Goal: Information Seeking & Learning: Learn about a topic

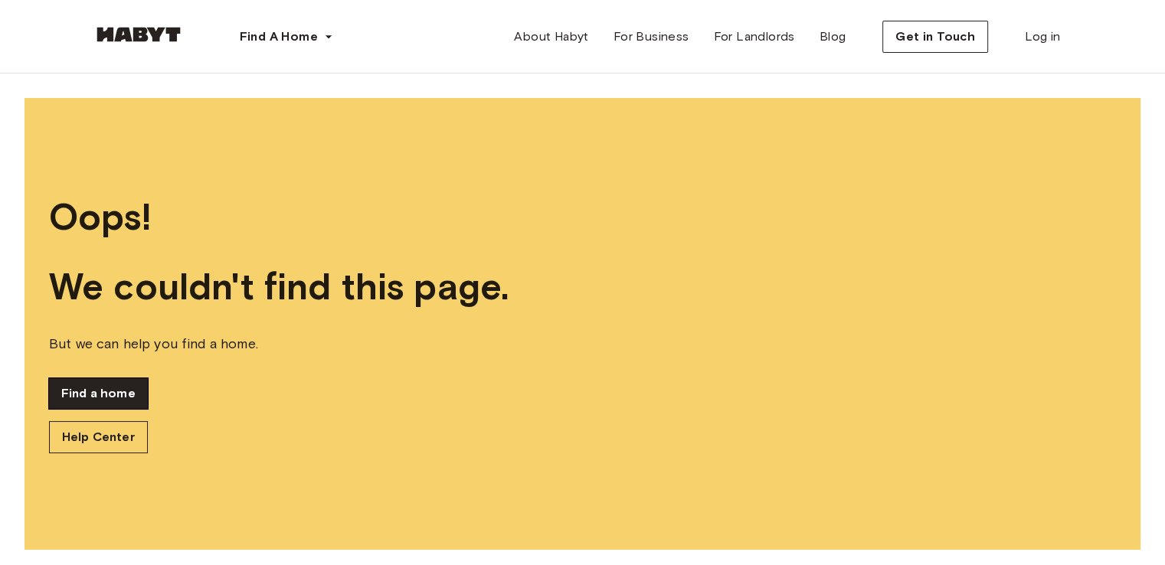
click at [99, 390] on link "Find a home" at bounding box center [98, 393] width 99 height 31
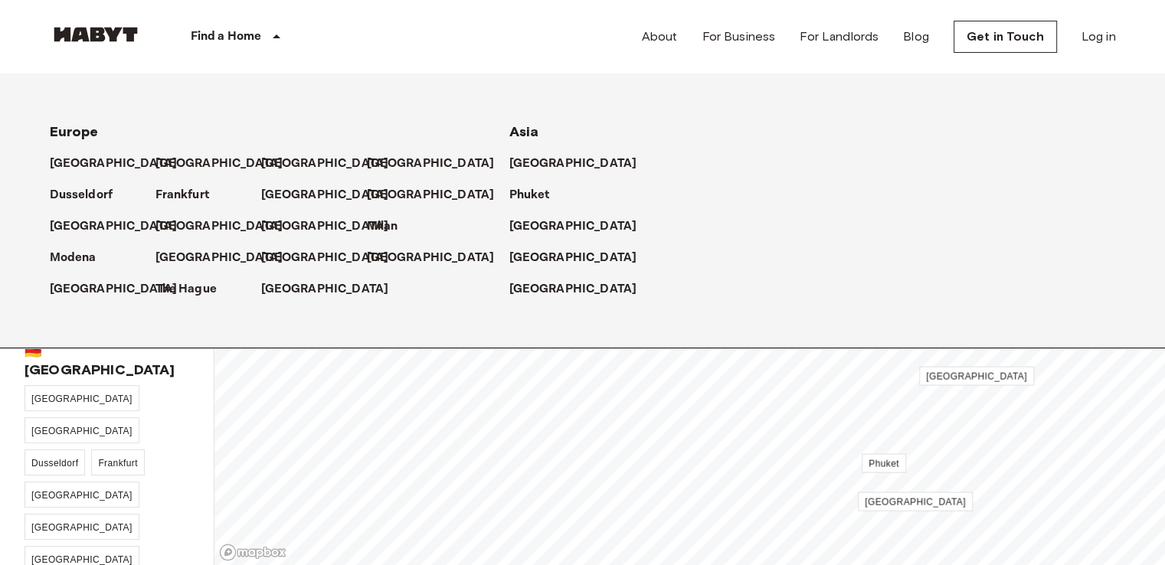
click at [257, 35] on p "Find a Home" at bounding box center [226, 37] width 71 height 18
click at [94, 284] on p "[GEOGRAPHIC_DATA]" at bounding box center [117, 289] width 128 height 18
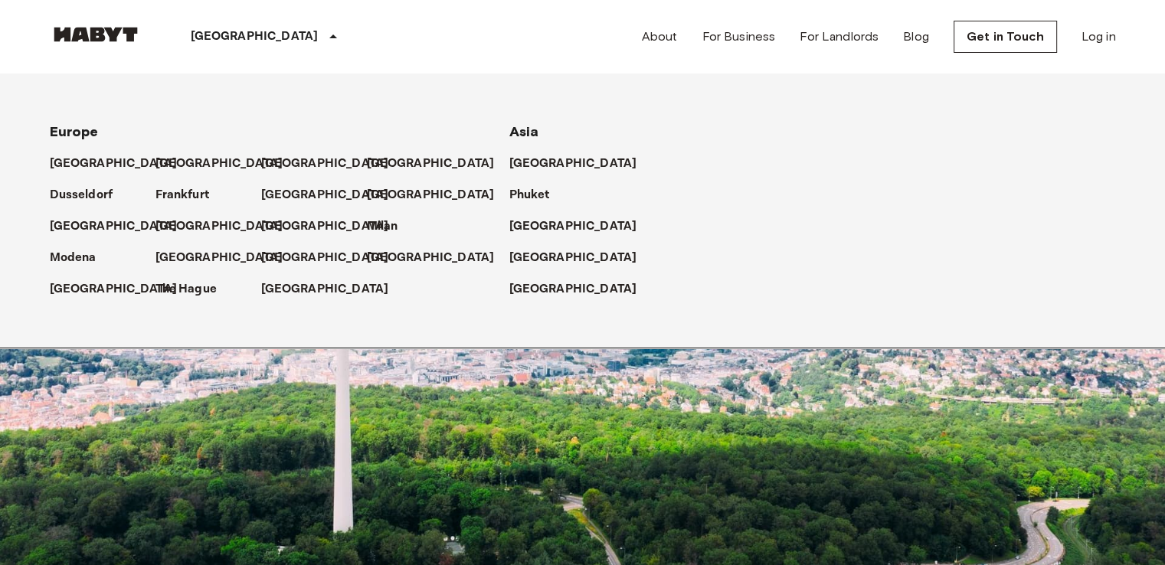
click at [248, 31] on div "[GEOGRAPHIC_DATA]" at bounding box center [267, 37] width 250 height 74
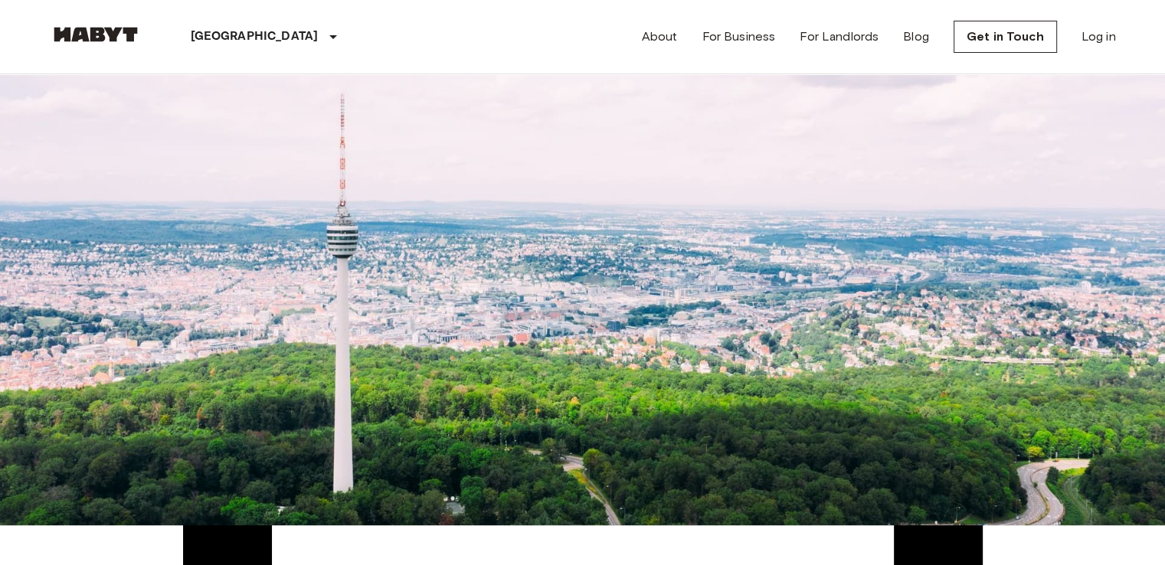
click at [56, 231] on icon "Previous image" at bounding box center [56, 231] width 0 height 0
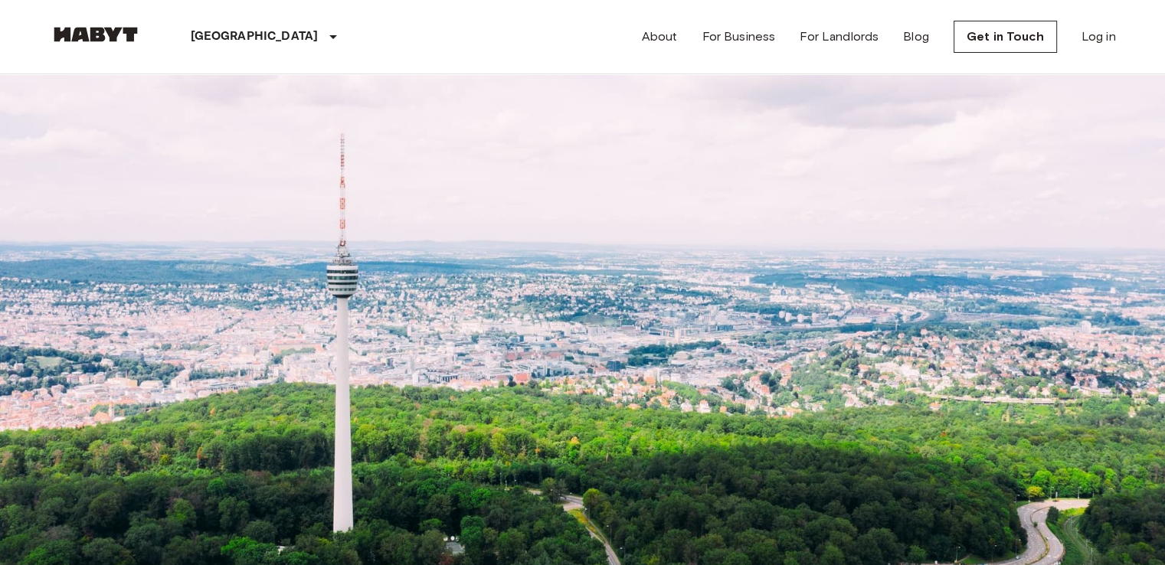
click at [68, 234] on icon "tune" at bounding box center [68, 234] width 0 height 0
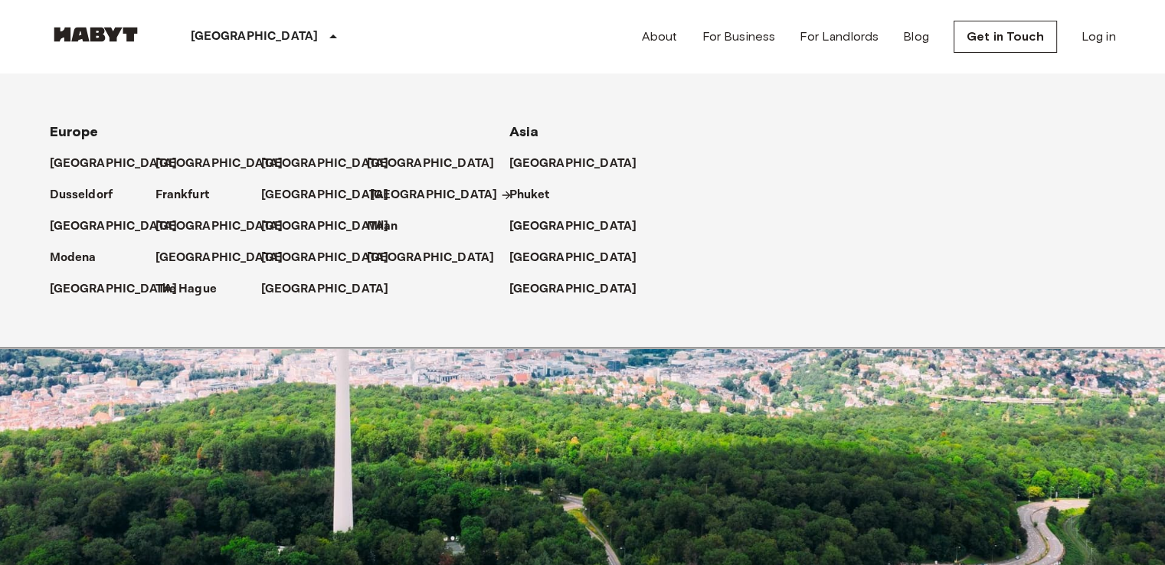
click at [385, 198] on p "[GEOGRAPHIC_DATA]" at bounding box center [434, 195] width 128 height 18
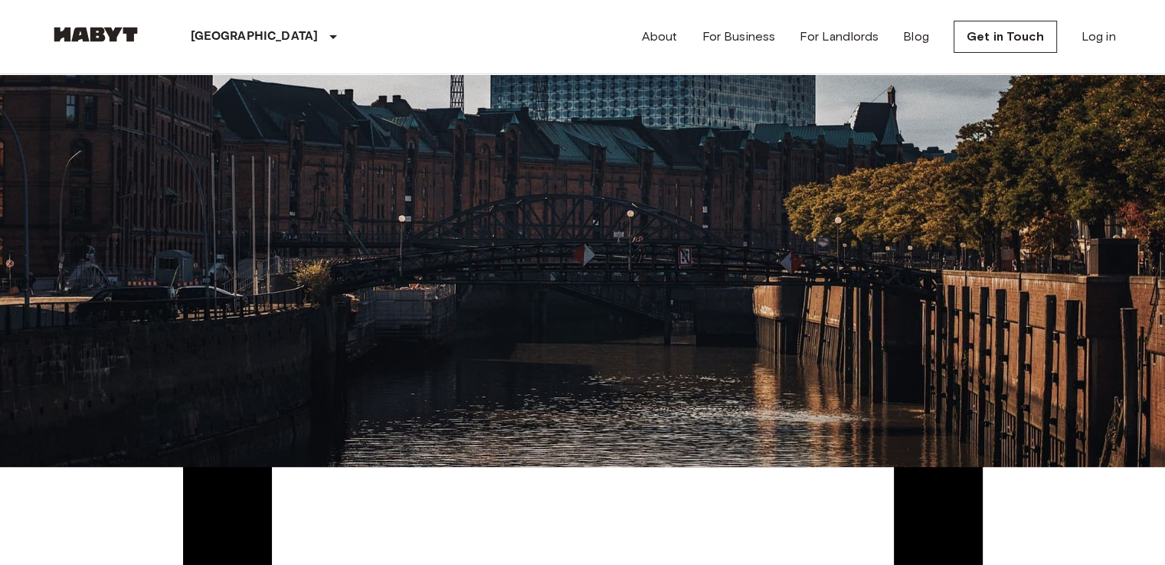
scroll to position [2420, 0]
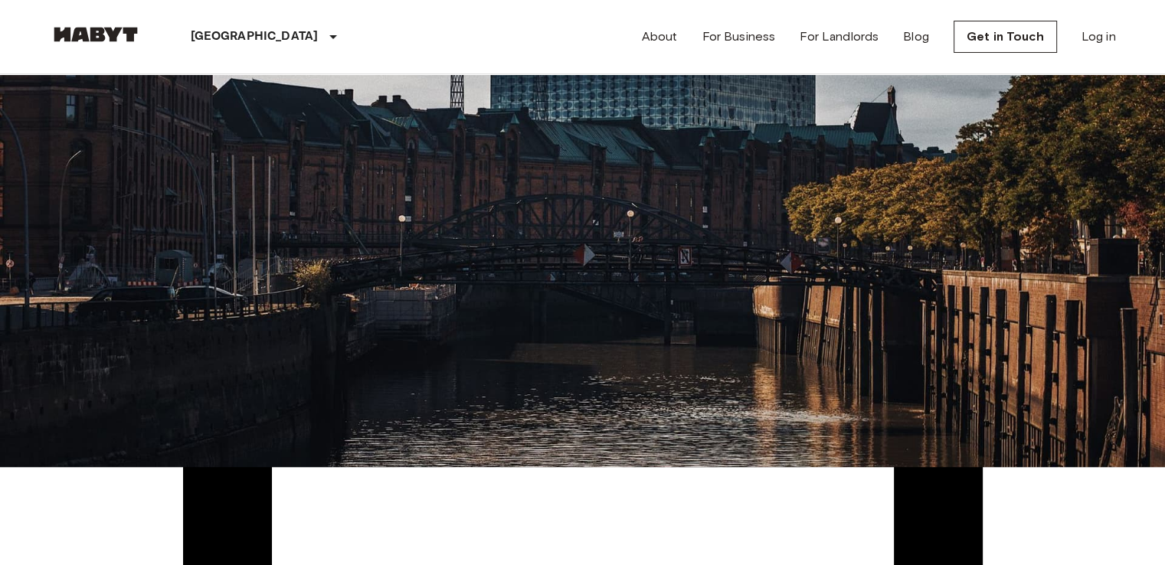
click at [103, 214] on span "Klosterallee 67" at bounding box center [110, 206] width 121 height 15
click at [1091, 41] on link "Log in" at bounding box center [1099, 37] width 34 height 18
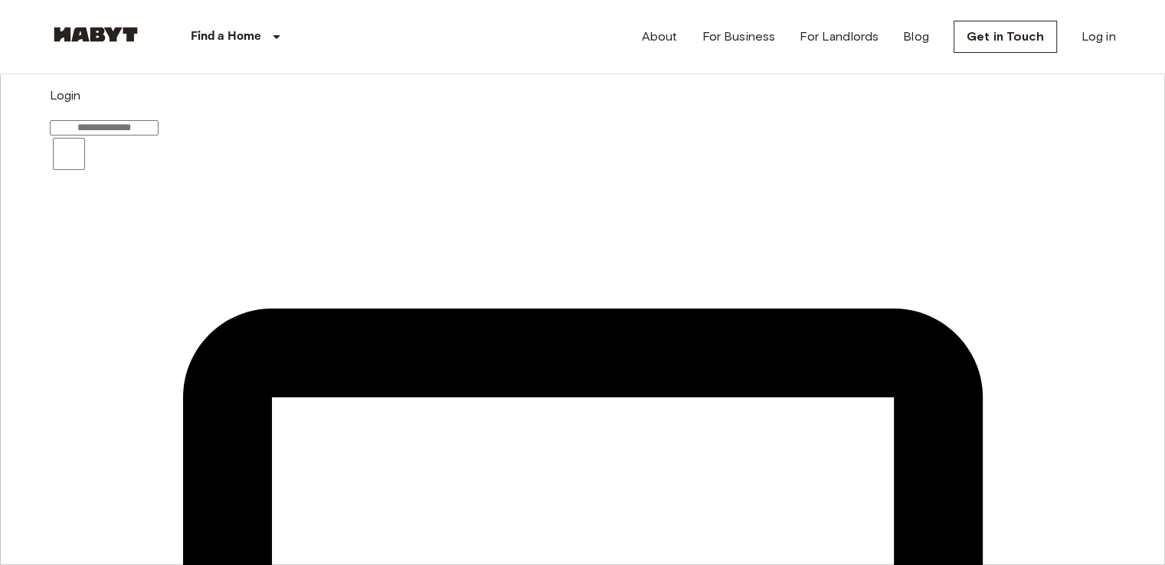
click at [159, 136] on input "email" at bounding box center [104, 127] width 109 height 15
type input "**********"
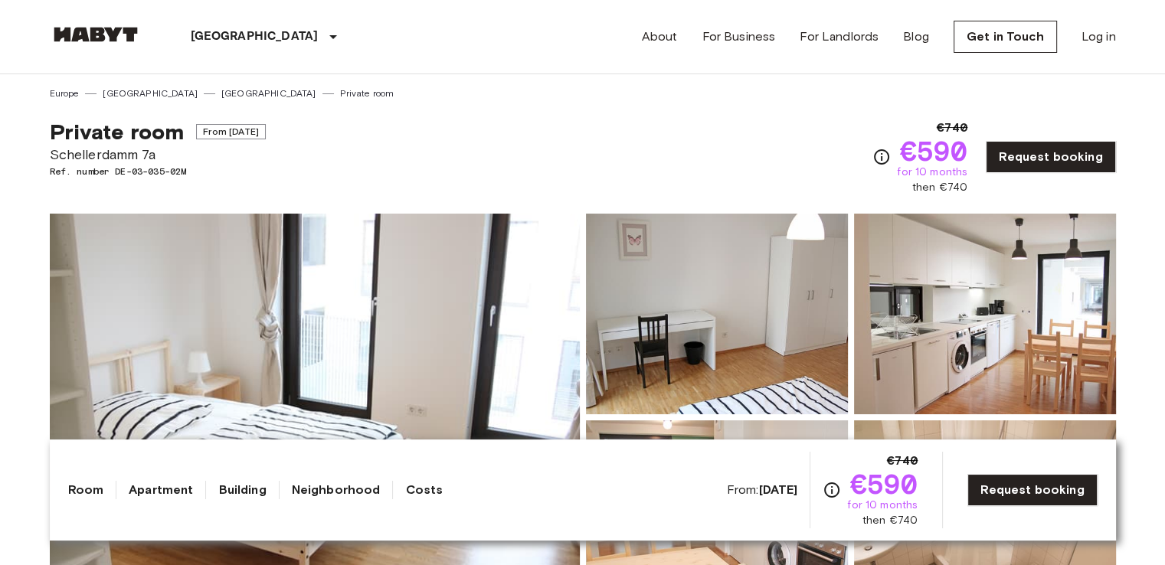
click at [112, 152] on span "Schellerdamm 7a" at bounding box center [158, 155] width 216 height 20
copy span "Schellerdamm"
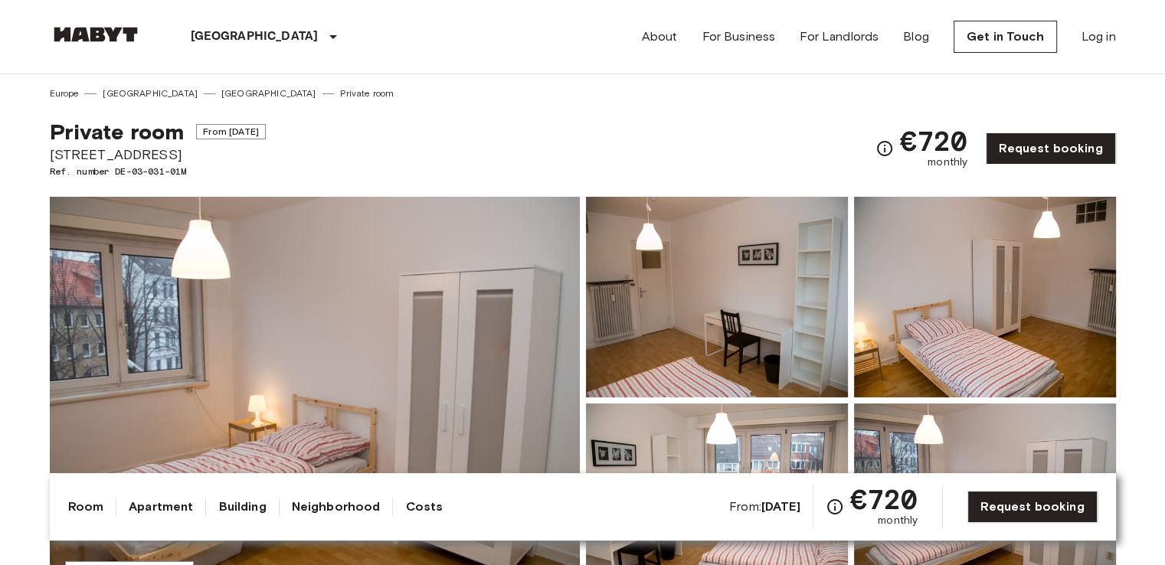
click at [115, 154] on span "Herderstraße 29" at bounding box center [158, 155] width 216 height 20
copy span "Herderstraße"
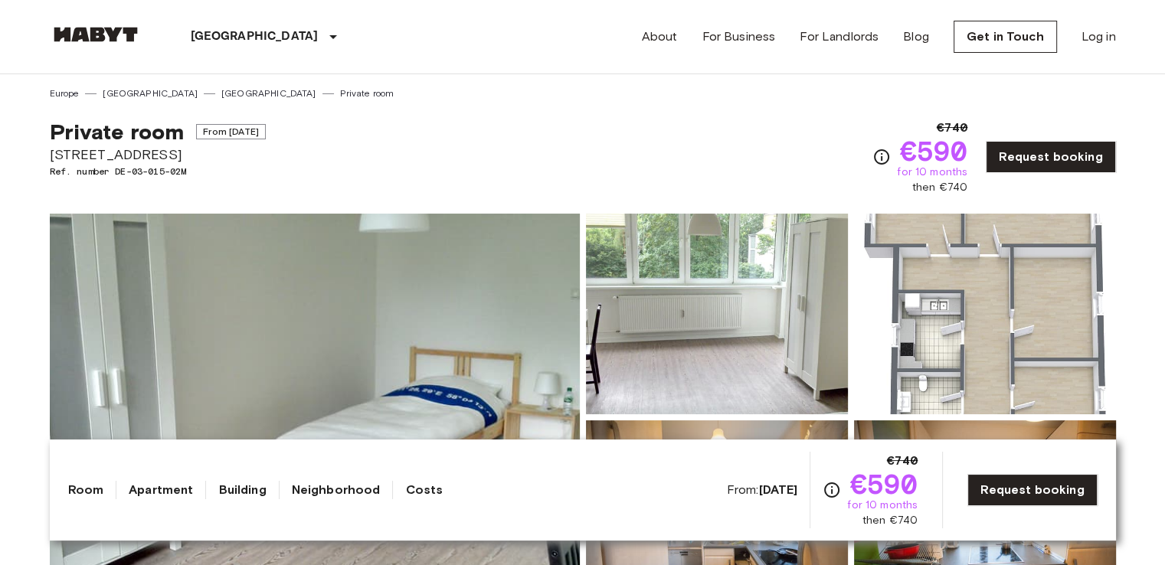
click at [116, 159] on span "[STREET_ADDRESS]" at bounding box center [158, 155] width 216 height 20
copy span "Poßmoorweg"
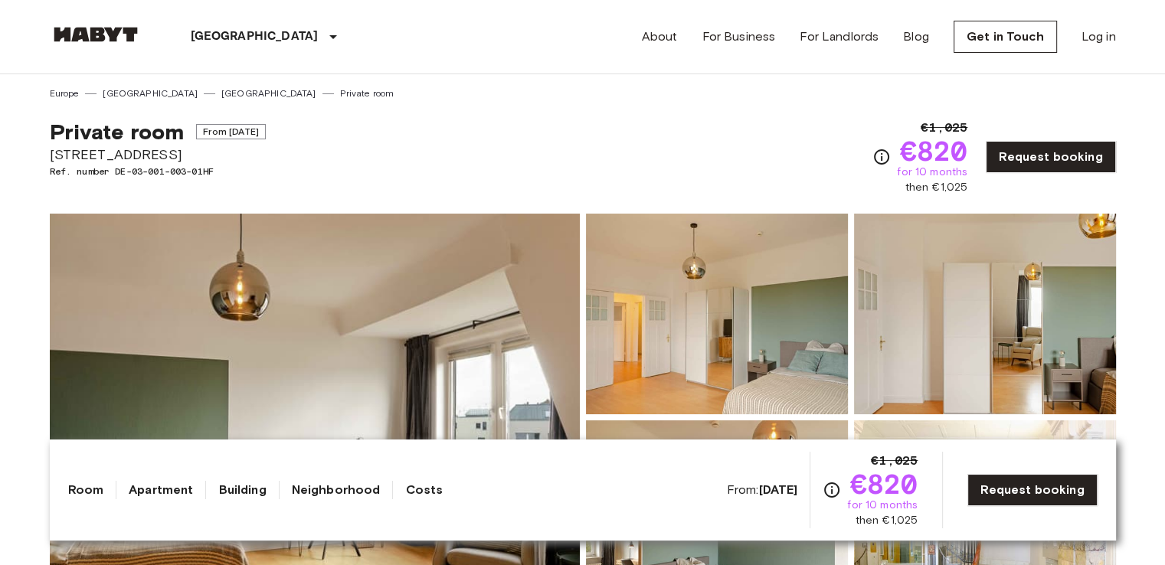
click at [107, 148] on span "Klosterallee 67" at bounding box center [158, 155] width 216 height 20
copy span "Klosterallee"
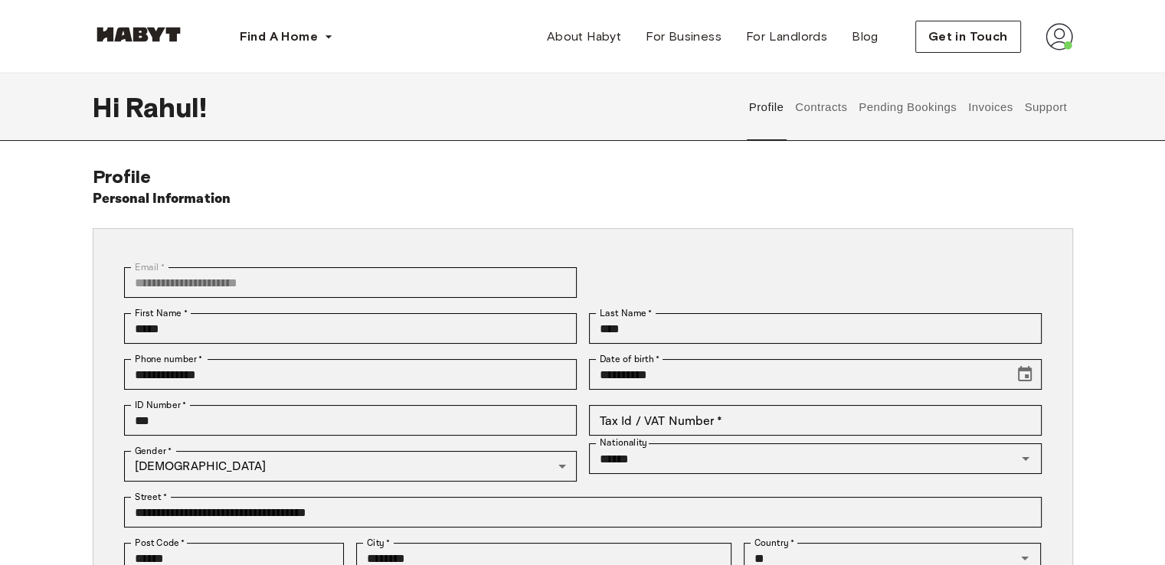
click at [1051, 113] on button "Support" at bounding box center [1046, 107] width 47 height 67
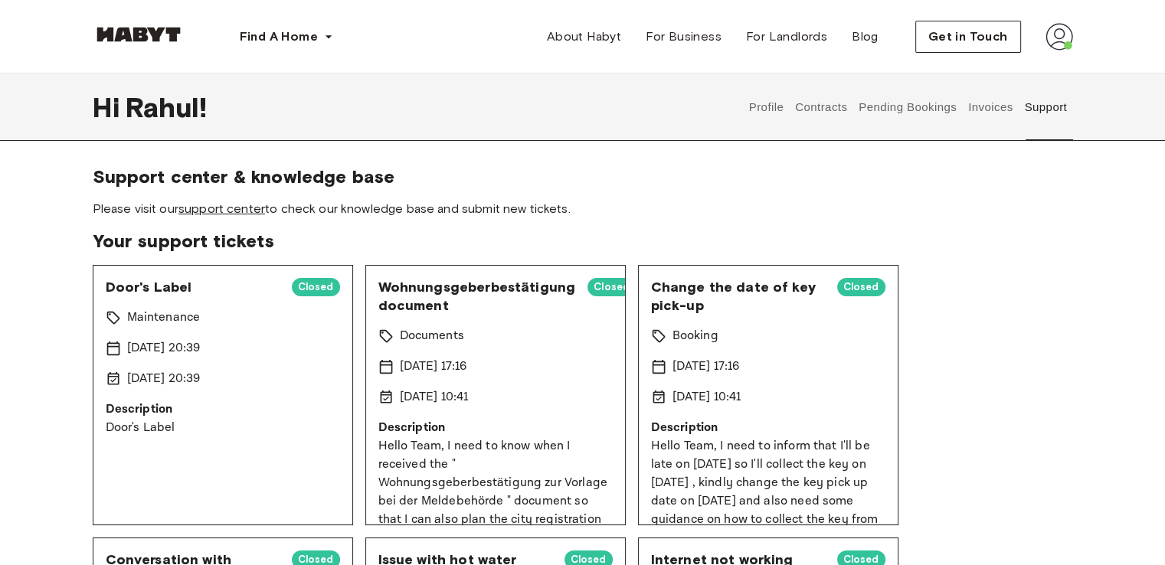
click at [254, 208] on link "support center" at bounding box center [221, 208] width 87 height 15
